Goal: Find specific page/section: Find specific page/section

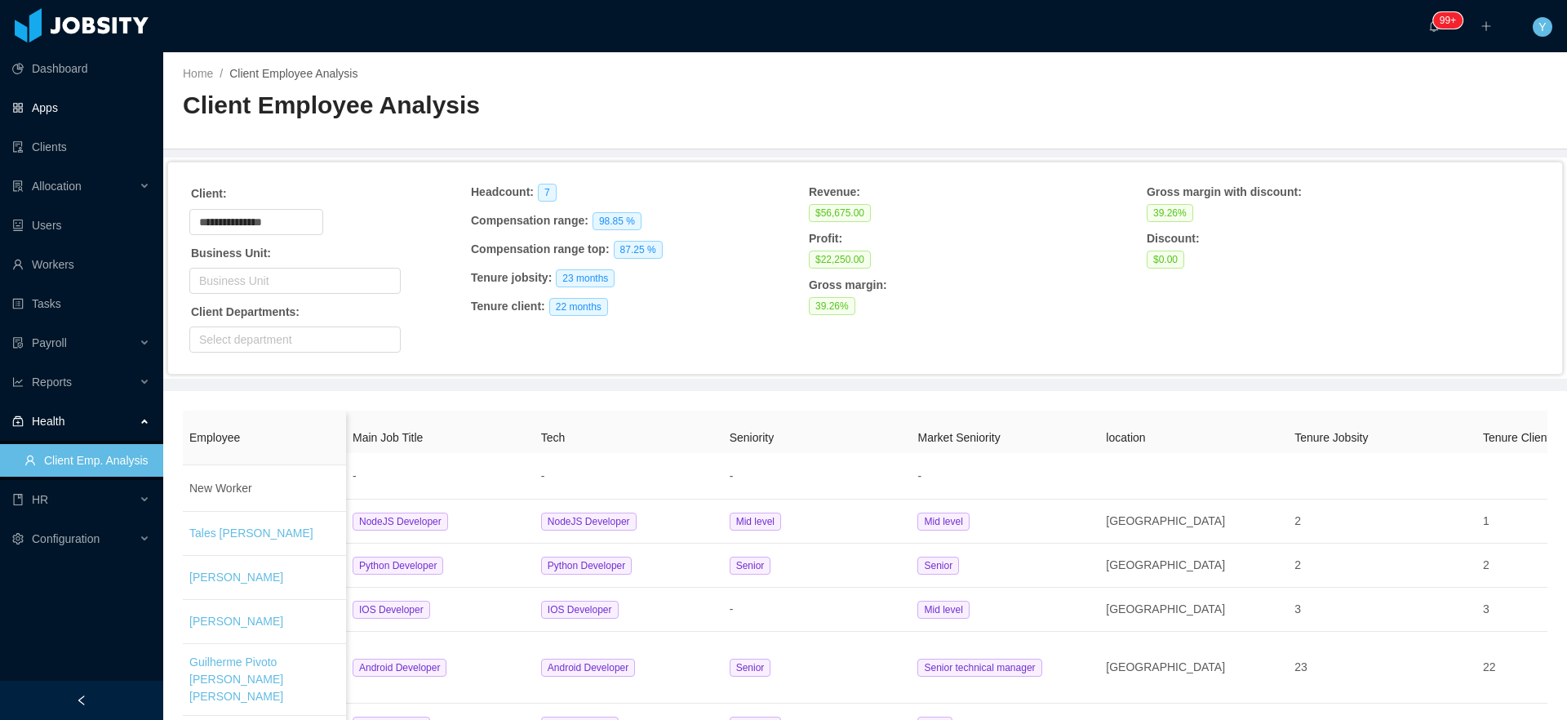
scroll to position [0, 1843]
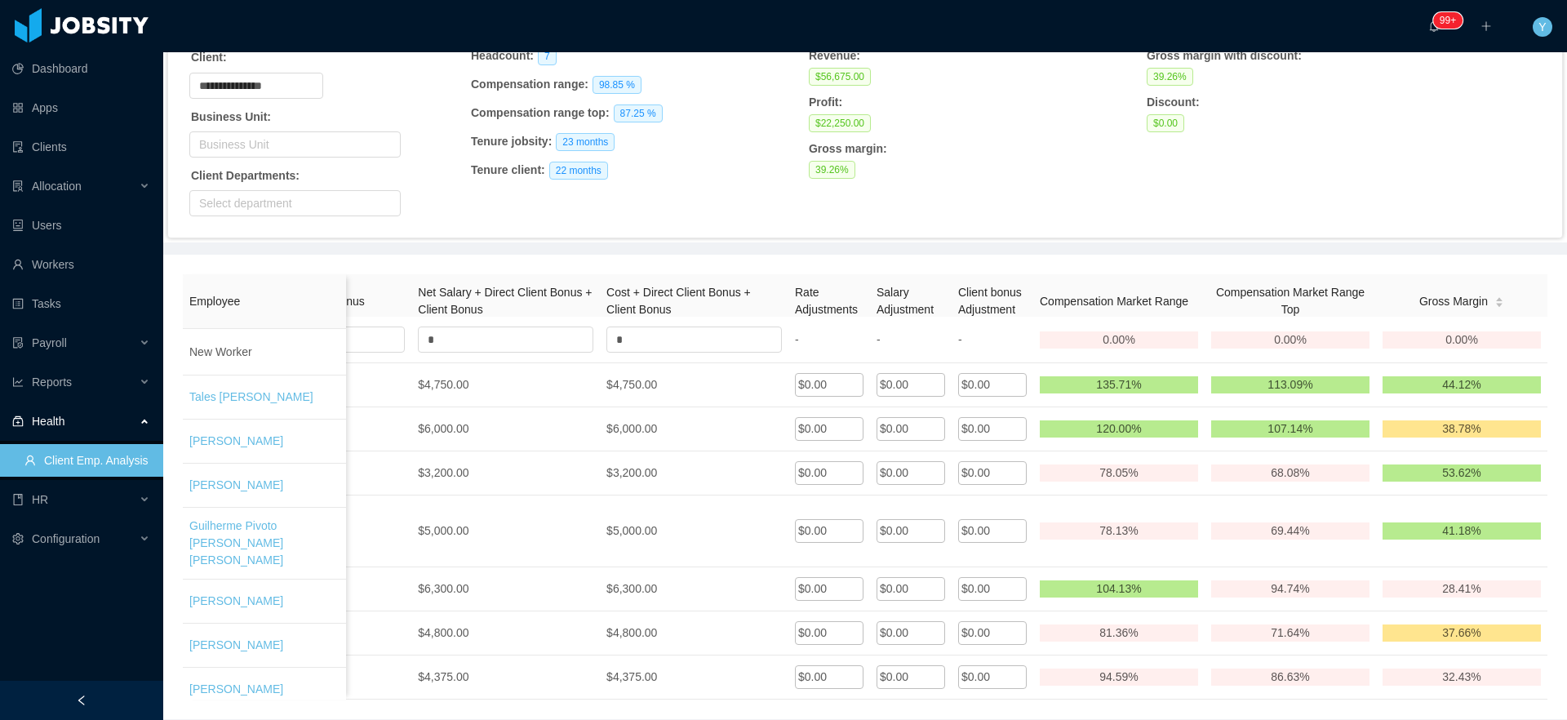
click at [44, 128] on ul "Dashboard Apps Clients Allocation Users Workers Tasks Payroll Reports Health Cl…" at bounding box center [81, 303] width 163 height 509
click at [28, 153] on link "Clients" at bounding box center [81, 147] width 138 height 33
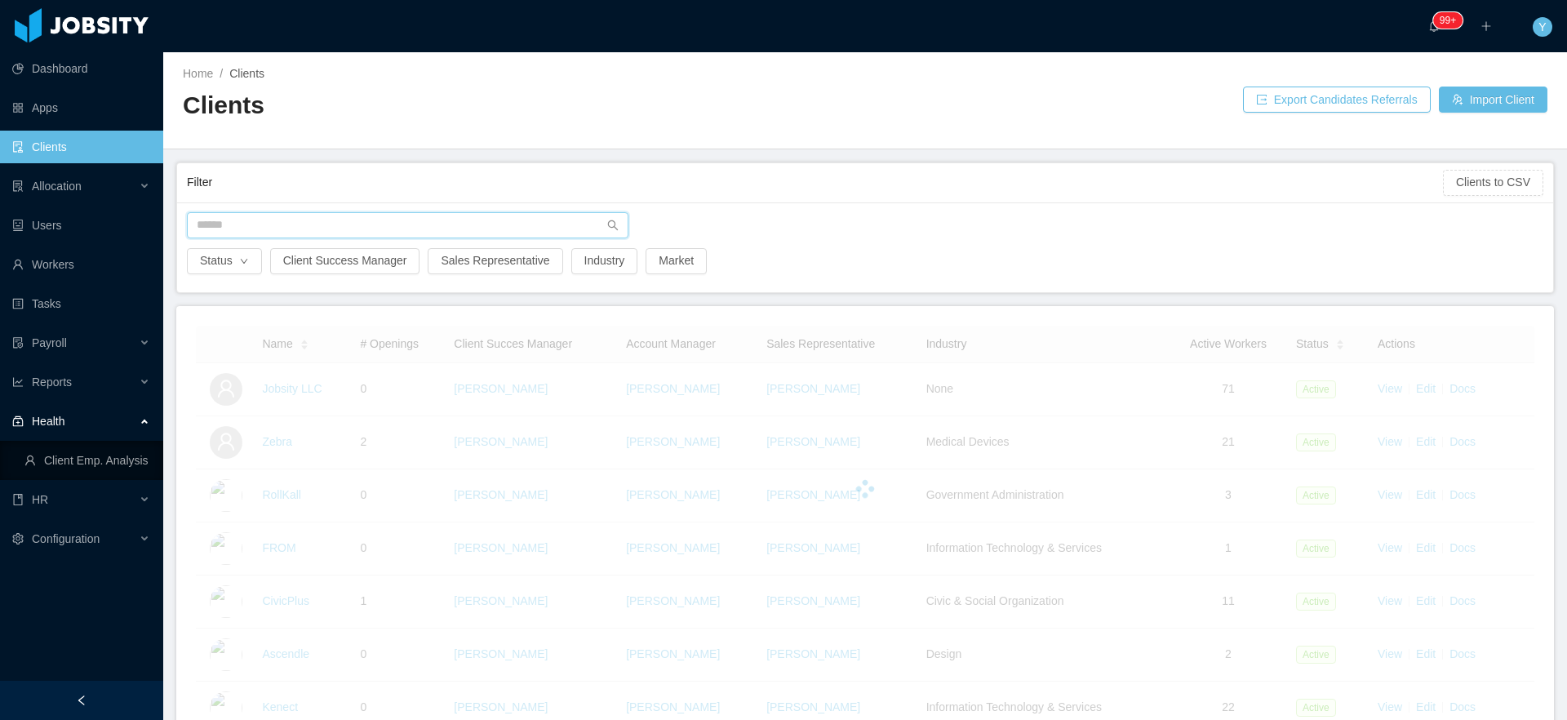
click at [247, 218] on input "text" at bounding box center [408, 225] width 442 height 26
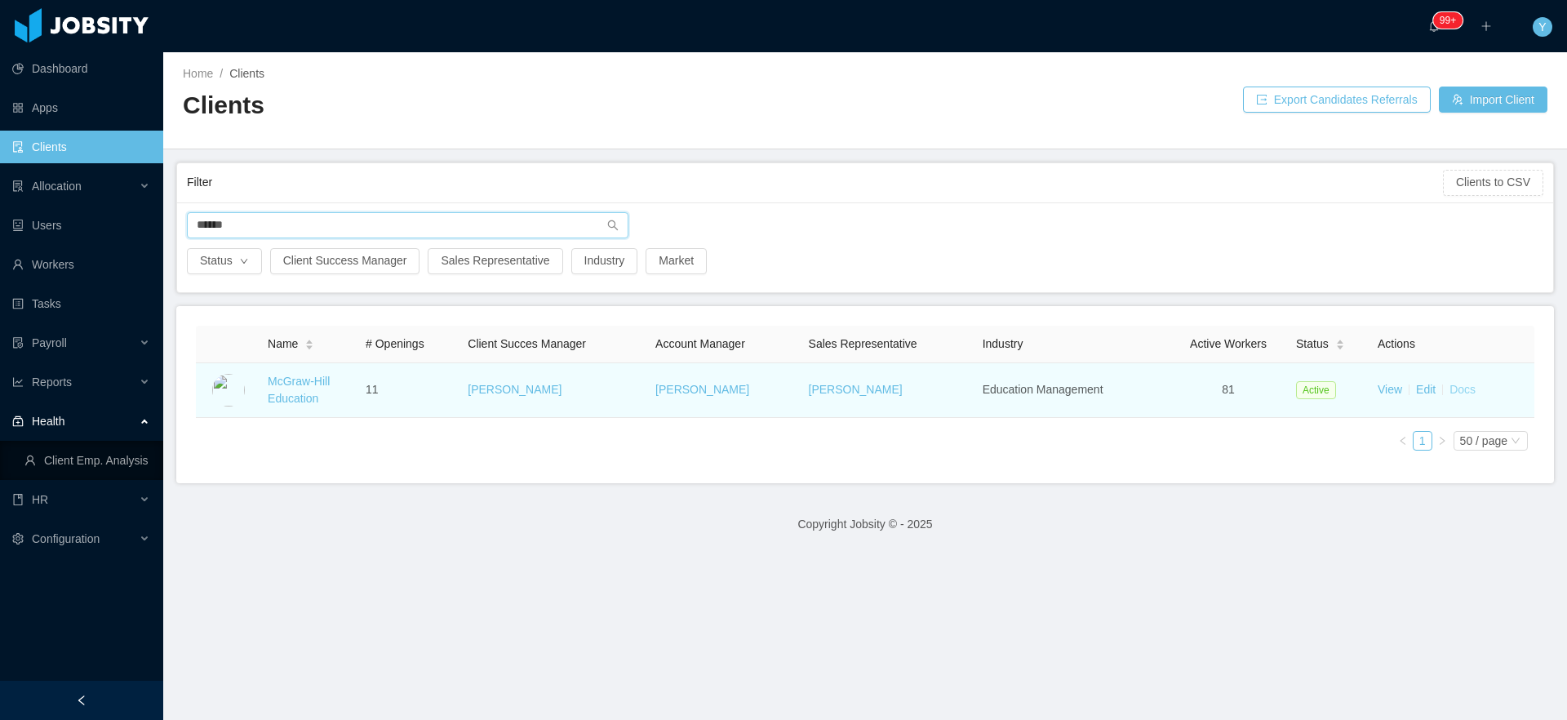
type input "******"
click at [1450, 394] on link "Docs" at bounding box center [1463, 389] width 26 height 13
